Goal: Task Accomplishment & Management: Manage account settings

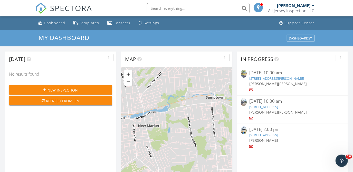
click at [278, 106] on link "[STREET_ADDRESS]" at bounding box center [263, 107] width 29 height 5
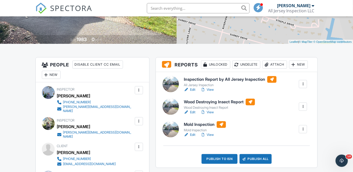
click at [303, 129] on div at bounding box center [303, 129] width 5 height 5
click at [292, 170] on div "Delete" at bounding box center [288, 170] width 11 height 6
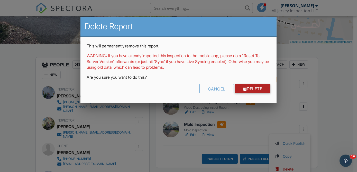
drag, startPoint x: 254, startPoint y: 91, endPoint x: 255, endPoint y: 111, distance: 20.6
click at [254, 90] on link "Delete" at bounding box center [253, 88] width 36 height 9
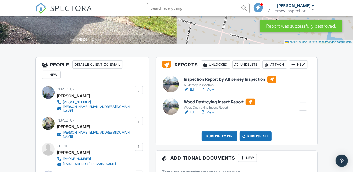
click at [301, 63] on div "New" at bounding box center [298, 65] width 19 height 8
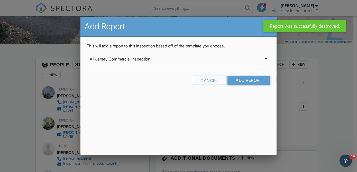
click at [266, 58] on div "▼ All Jersey Commercial Inspection All Jersey Commercial Inspection All Jersey …" at bounding box center [179, 59] width 178 height 13
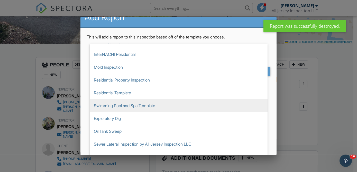
scroll to position [17, 0]
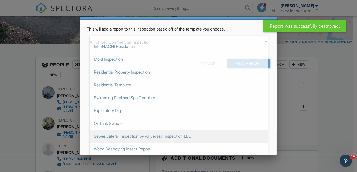
click at [121, 134] on span "Sewer Lateral Inspection by All Jersey Inspection LLC" at bounding box center [179, 136] width 178 height 13
type input "Sewer Lateral Inspection by All Jersey Inspection LLC"
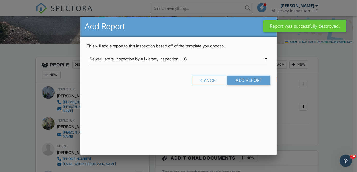
scroll to position [0, 0]
click at [242, 80] on input "Add Report" at bounding box center [248, 80] width 43 height 9
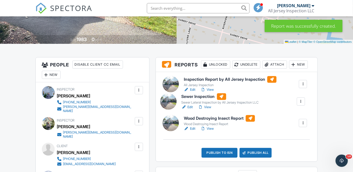
drag, startPoint x: 215, startPoint y: 130, endPoint x: 212, endPoint y: 101, distance: 28.9
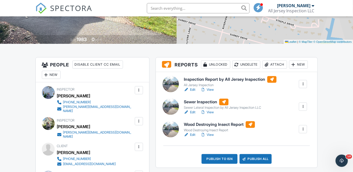
click at [229, 124] on h6 "Wood Destroying Insect Report" at bounding box center [219, 125] width 71 height 7
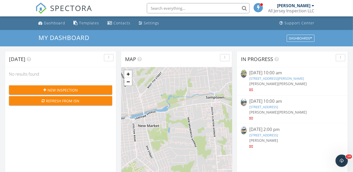
click at [278, 106] on link "[STREET_ADDRESS]" at bounding box center [263, 107] width 29 height 5
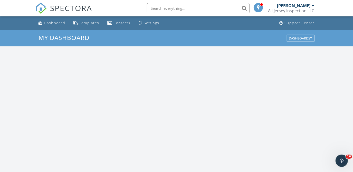
scroll to position [475, 361]
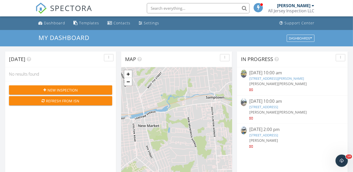
click at [278, 106] on link "[STREET_ADDRESS]" at bounding box center [263, 107] width 29 height 5
click at [273, 108] on link "[STREET_ADDRESS]" at bounding box center [263, 107] width 29 height 5
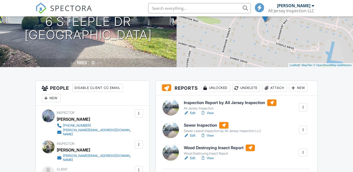
scroll to position [93, 0]
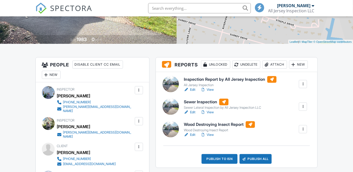
click at [201, 99] on h6 "Sewer Inspection" at bounding box center [222, 102] width 77 height 7
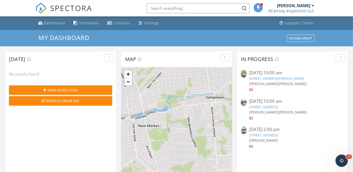
click at [278, 137] on link "[STREET_ADDRESS]" at bounding box center [263, 135] width 29 height 5
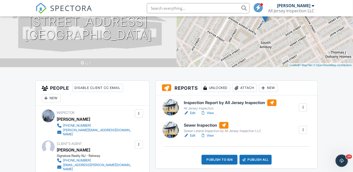
click at [230, 103] on h6 "Inspection Report by All Jersey Inspection" at bounding box center [230, 103] width 93 height 7
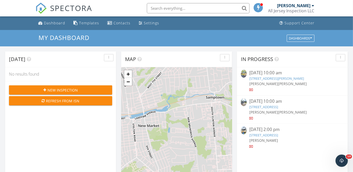
click at [271, 135] on link "[STREET_ADDRESS]" at bounding box center [263, 135] width 29 height 5
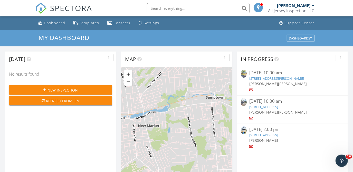
click at [278, 108] on link "6 Steeple Dr, Hillsborough, NJ 08844" at bounding box center [263, 107] width 29 height 5
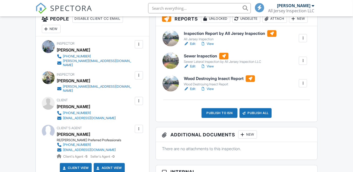
scroll to position [140, 0]
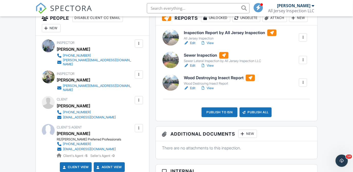
click at [220, 114] on div "Publish to ISN" at bounding box center [220, 113] width 36 height 10
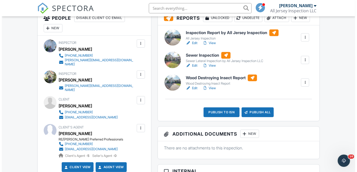
scroll to position [0, 0]
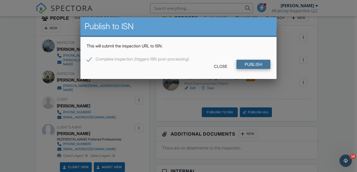
click at [251, 66] on input "Publish" at bounding box center [253, 64] width 34 height 9
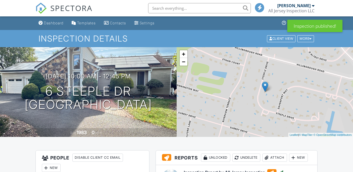
click at [52, 22] on div "Dashboard" at bounding box center [54, 23] width 20 height 4
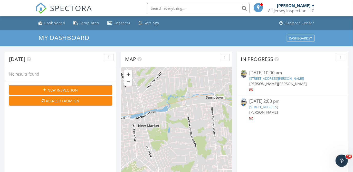
click at [278, 107] on link "251 Church Street , South Amboy, NJ 08879" at bounding box center [263, 107] width 29 height 5
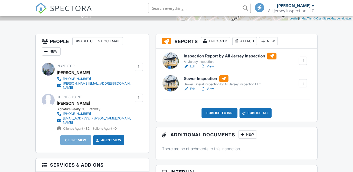
click at [255, 55] on h6 "Inspection Report by All Jersey Inspection" at bounding box center [230, 56] width 93 height 7
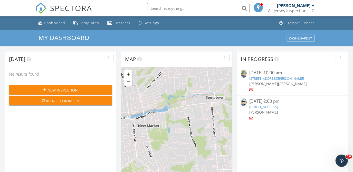
click at [278, 108] on link "[STREET_ADDRESS]" at bounding box center [263, 107] width 29 height 5
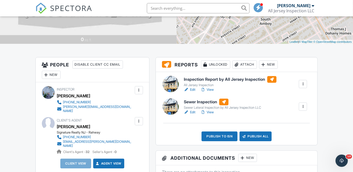
click at [214, 103] on h6 "Sewer Inspection" at bounding box center [222, 102] width 77 height 7
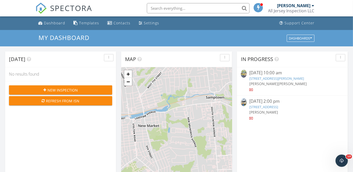
click at [278, 106] on link "[STREET_ADDRESS]" at bounding box center [263, 107] width 29 height 5
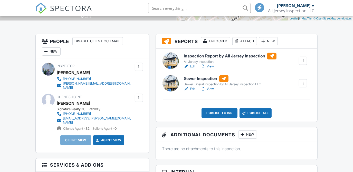
click at [224, 112] on div "Publish to ISN" at bounding box center [220, 113] width 36 height 10
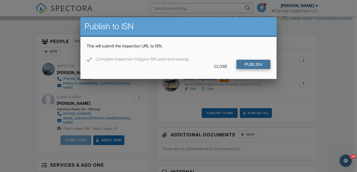
click at [258, 66] on input "Publish" at bounding box center [253, 64] width 34 height 9
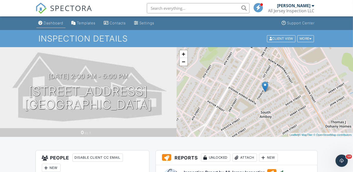
click at [56, 22] on div "Dashboard" at bounding box center [54, 23] width 20 height 4
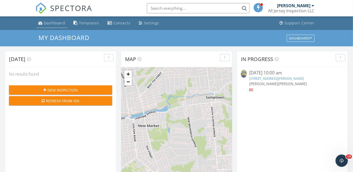
click at [51, 25] on div "Dashboard" at bounding box center [54, 23] width 21 height 5
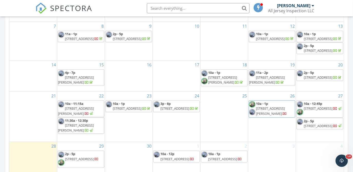
scroll to position [280, 0]
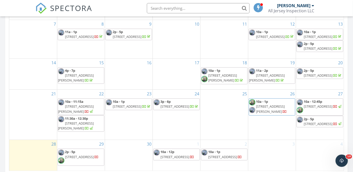
click at [83, 155] on span "364 Bowler Ct, Piscataway 08854" at bounding box center [79, 157] width 29 height 5
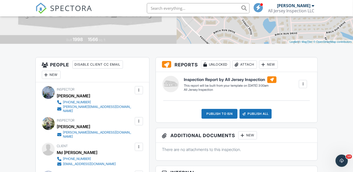
click at [268, 66] on div "New" at bounding box center [268, 65] width 19 height 8
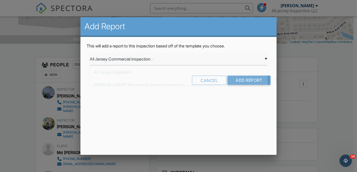
click at [267, 60] on div "▼ All Jersey Commercial Inspection All Jersey Commercial Inspection All Jersey …" at bounding box center [179, 59] width 178 height 13
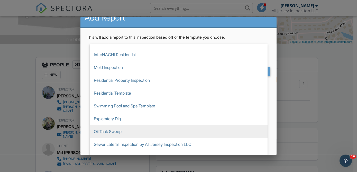
scroll to position [17, 0]
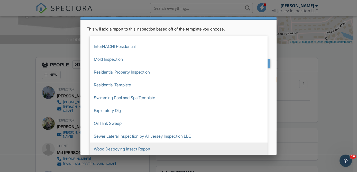
click at [153, 147] on span "Wood Destroying Insect Report" at bounding box center [179, 149] width 178 height 13
type input "Wood Destroying Insect Report"
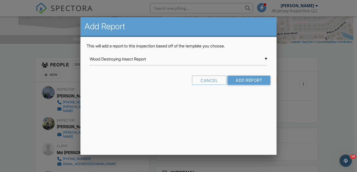
scroll to position [0, 0]
click at [245, 79] on input "Add Report" at bounding box center [248, 80] width 43 height 9
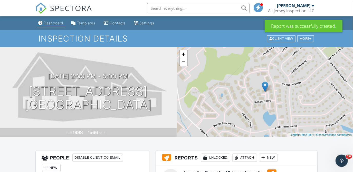
click at [58, 23] on div "Dashboard" at bounding box center [54, 23] width 20 height 4
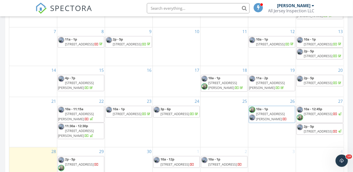
scroll to position [280, 0]
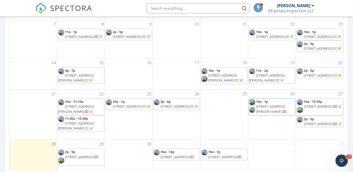
click at [80, 156] on span "[STREET_ADDRESS]" at bounding box center [79, 157] width 29 height 5
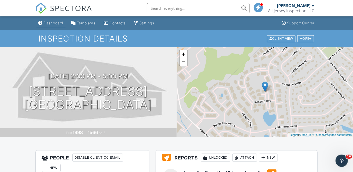
click at [52, 25] on link "Dashboard" at bounding box center [50, 23] width 29 height 10
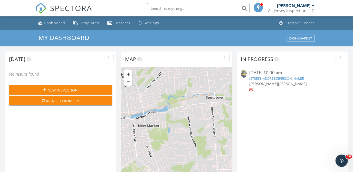
click at [57, 23] on div "Dashboard" at bounding box center [54, 23] width 21 height 5
click at [55, 24] on div "Dashboard" at bounding box center [54, 23] width 21 height 5
